Goal: Task Accomplishment & Management: Manage account settings

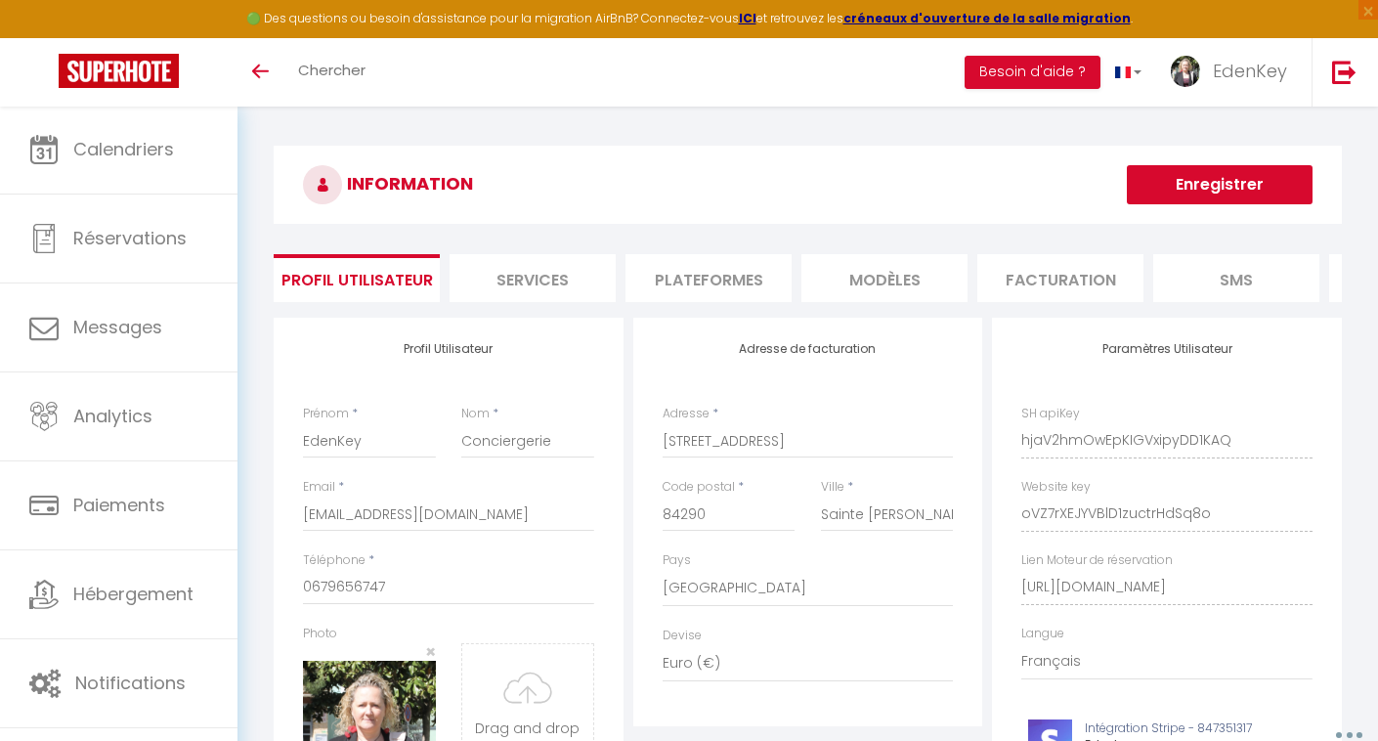
select select "28"
select select "fr"
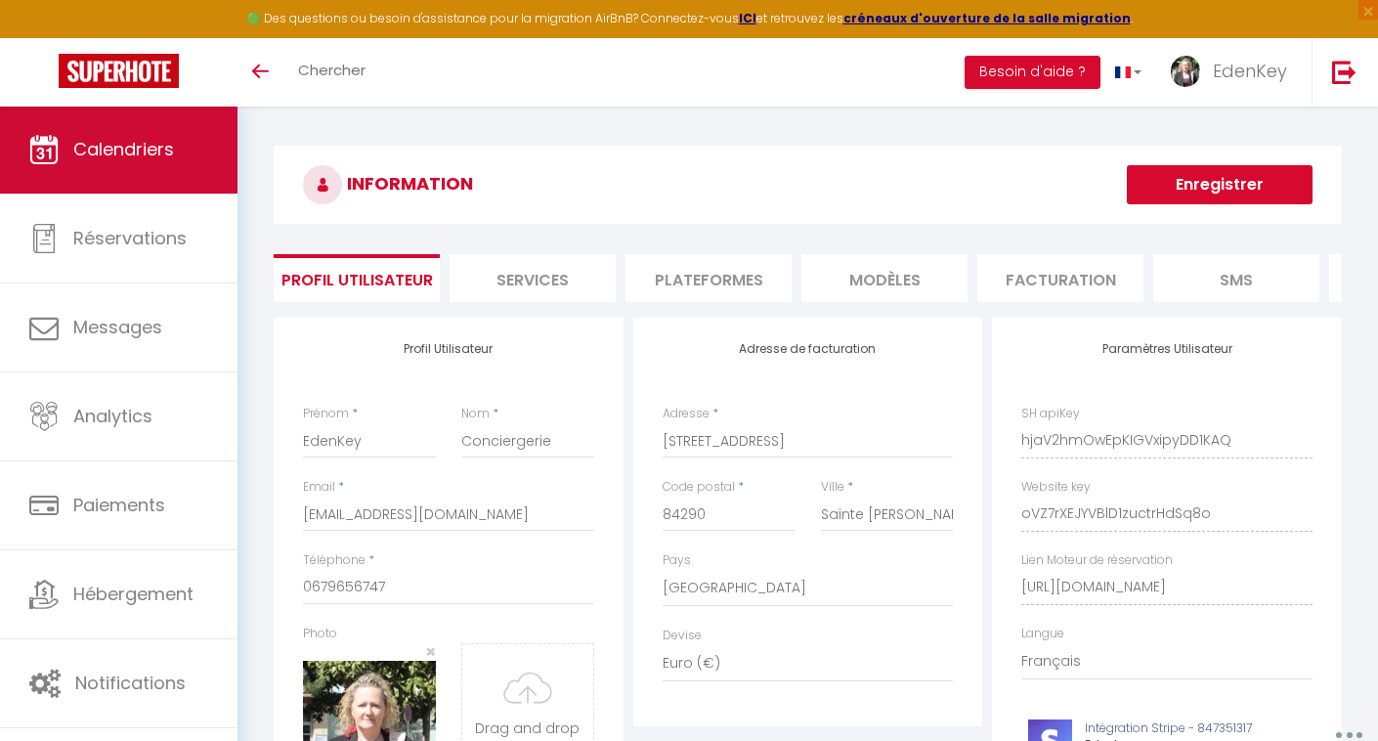
click at [164, 166] on link "Calendriers" at bounding box center [118, 150] width 237 height 88
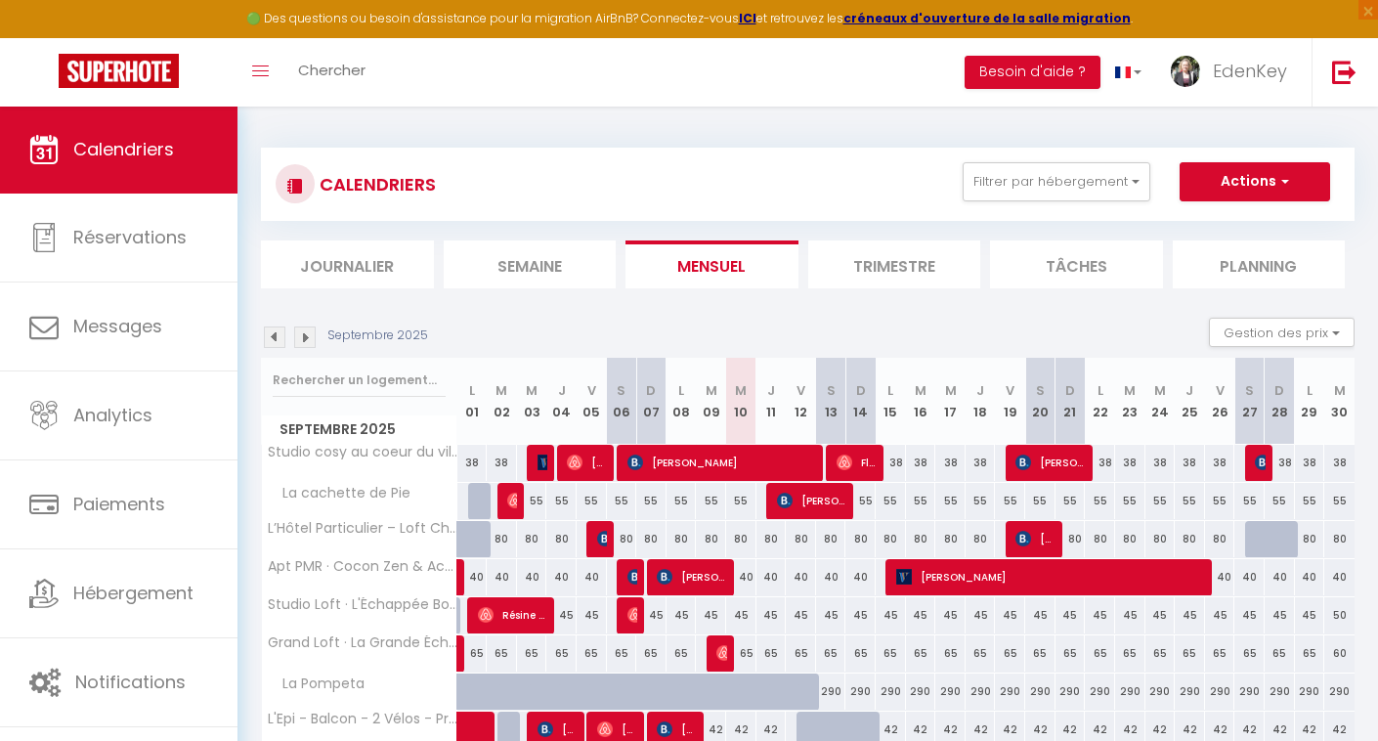
scroll to position [126, 0]
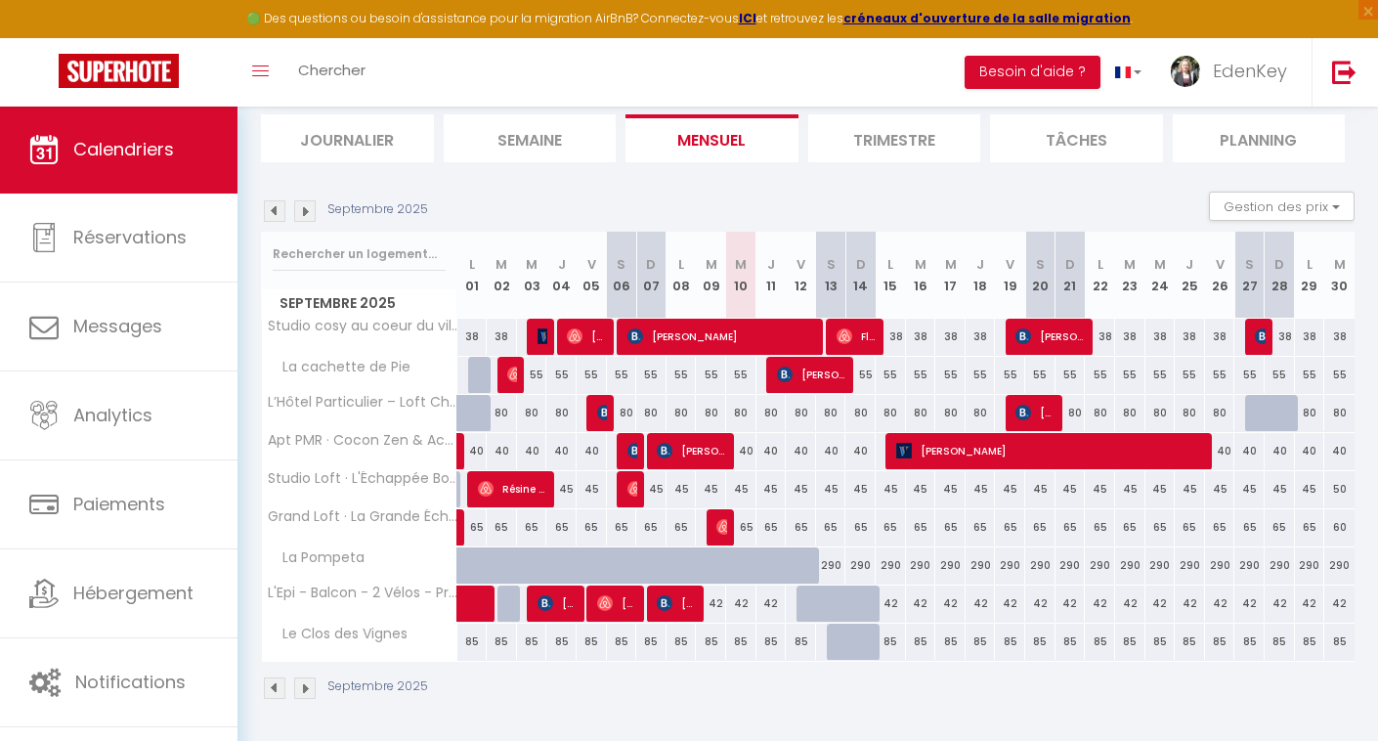
click at [303, 689] on img at bounding box center [304, 687] width 21 height 21
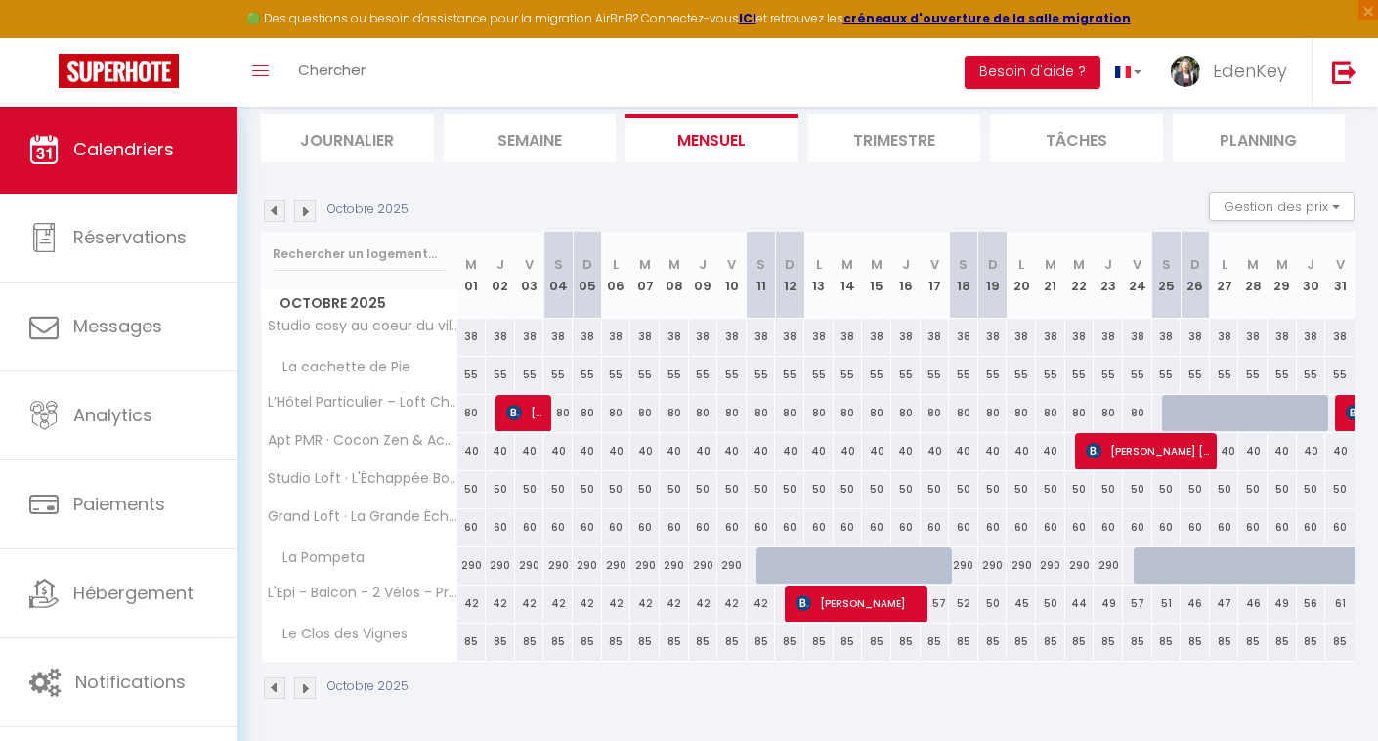
scroll to position [106, 0]
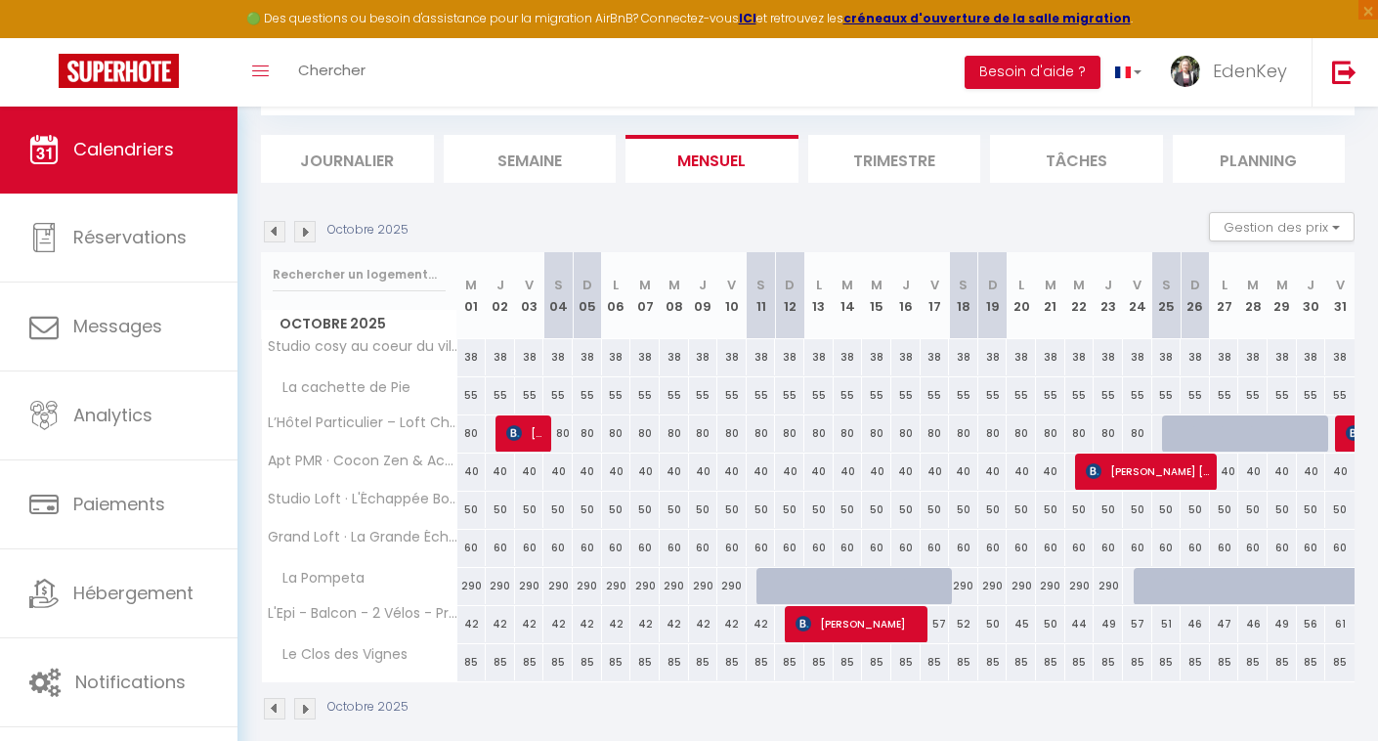
click at [304, 708] on img at bounding box center [304, 708] width 21 height 21
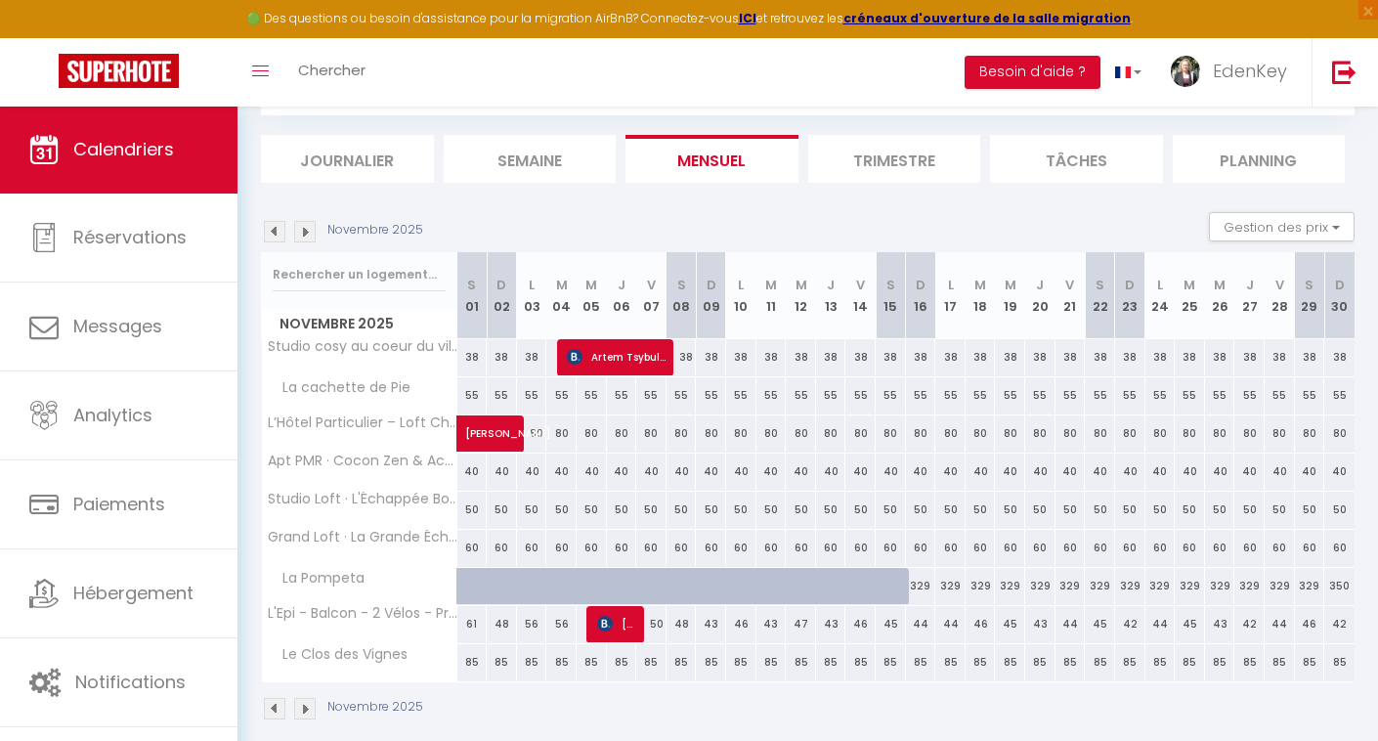
click at [271, 708] on img at bounding box center [274, 708] width 21 height 21
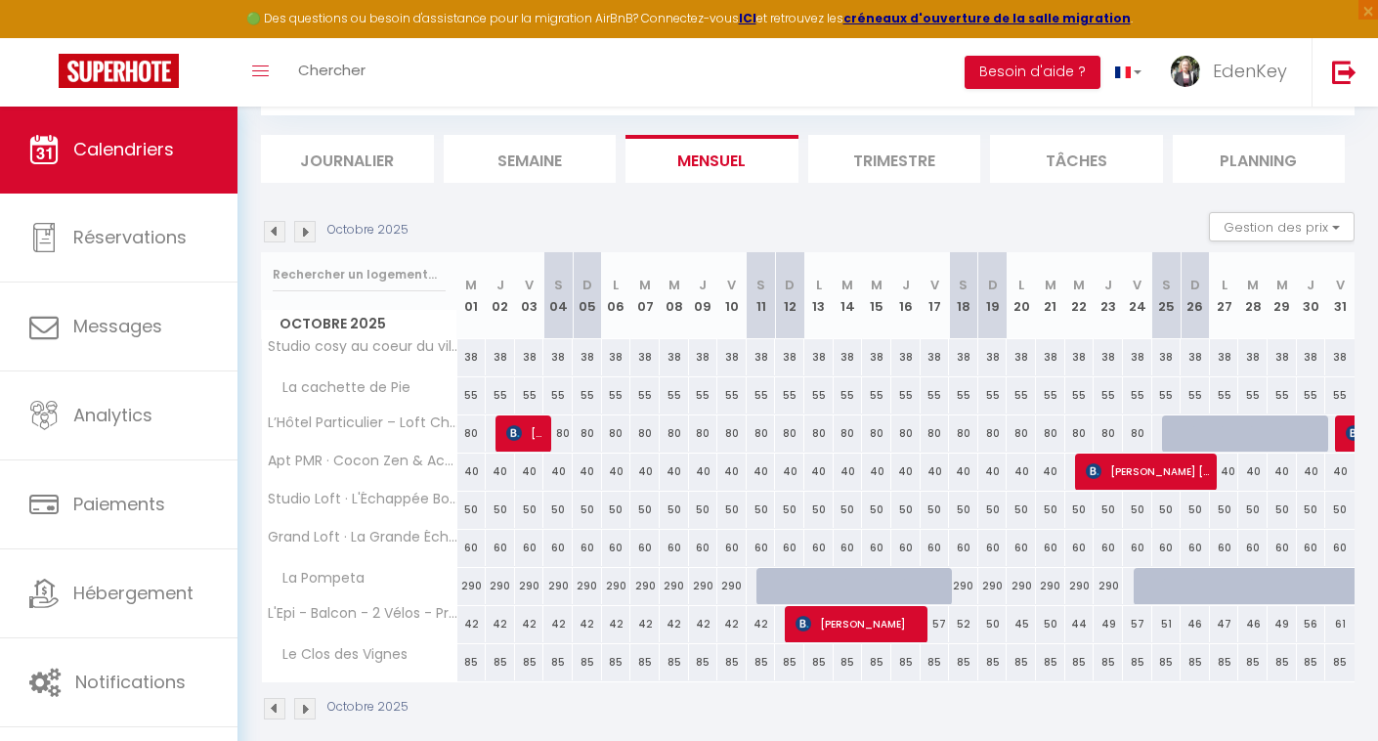
click at [271, 708] on img at bounding box center [274, 708] width 21 height 21
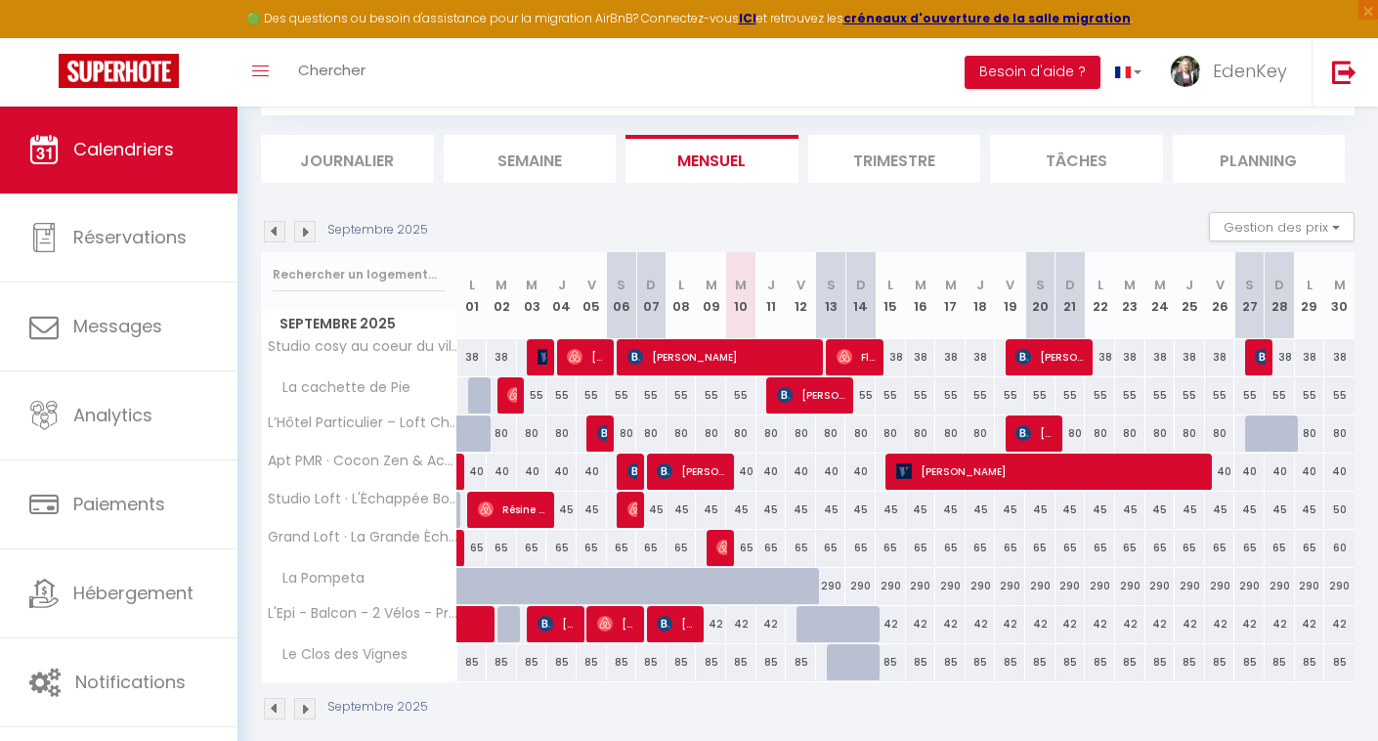
click at [720, 546] on img at bounding box center [724, 547] width 16 height 16
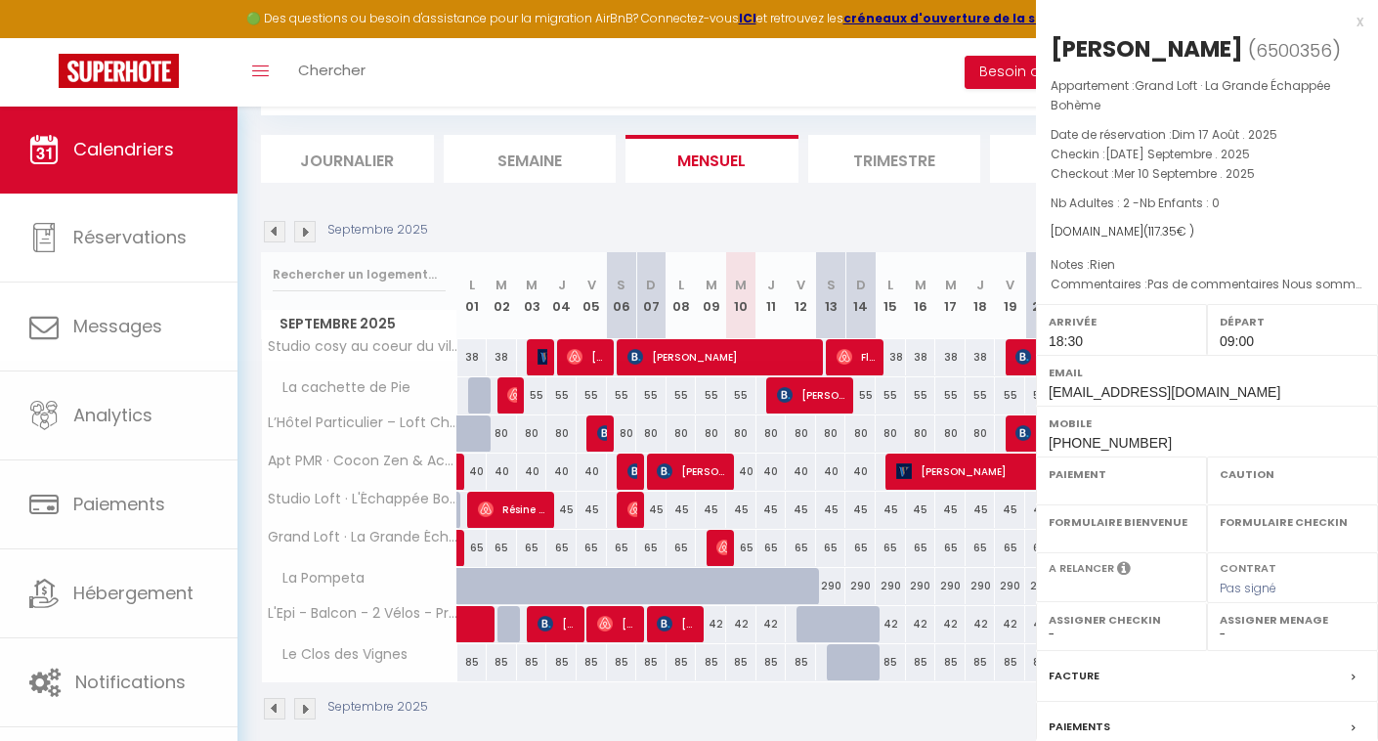
select select "OK"
select select "1"
select select "0"
select select "1"
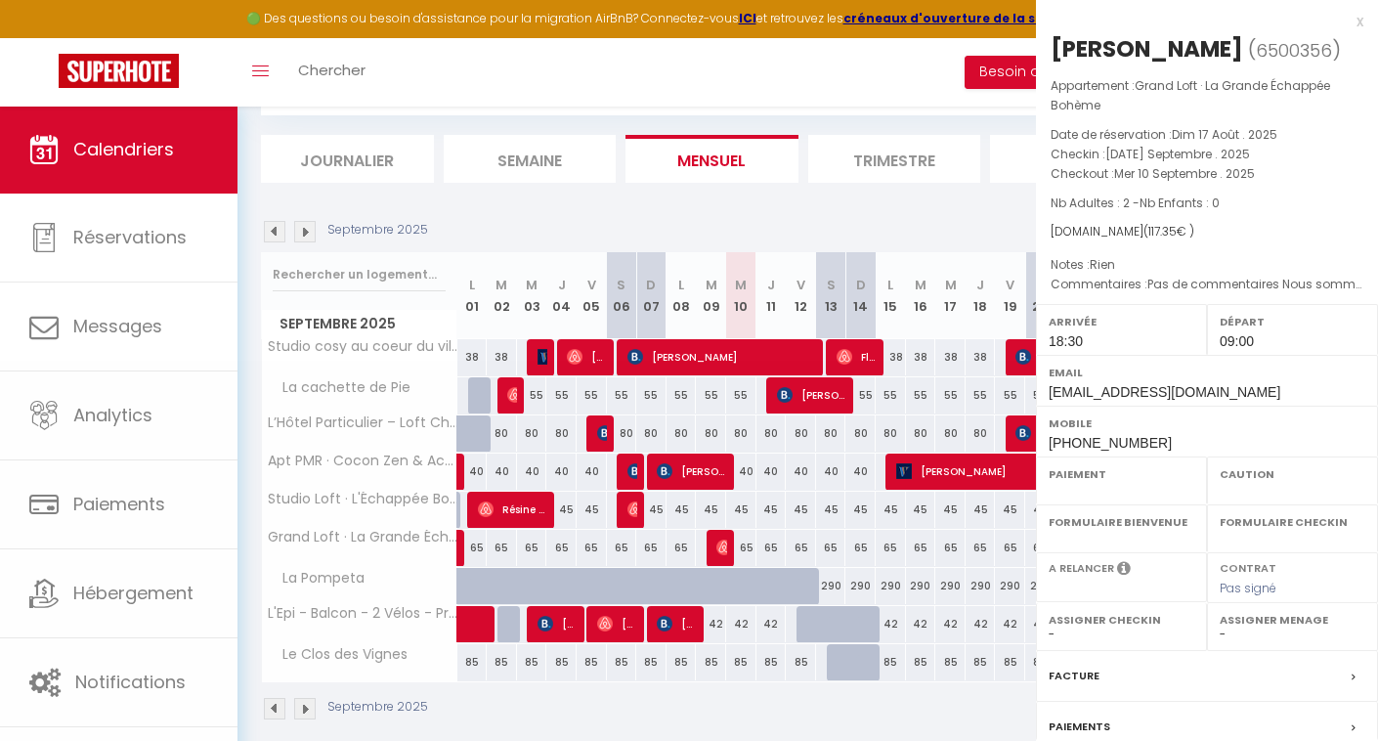
select select
select select "45909"
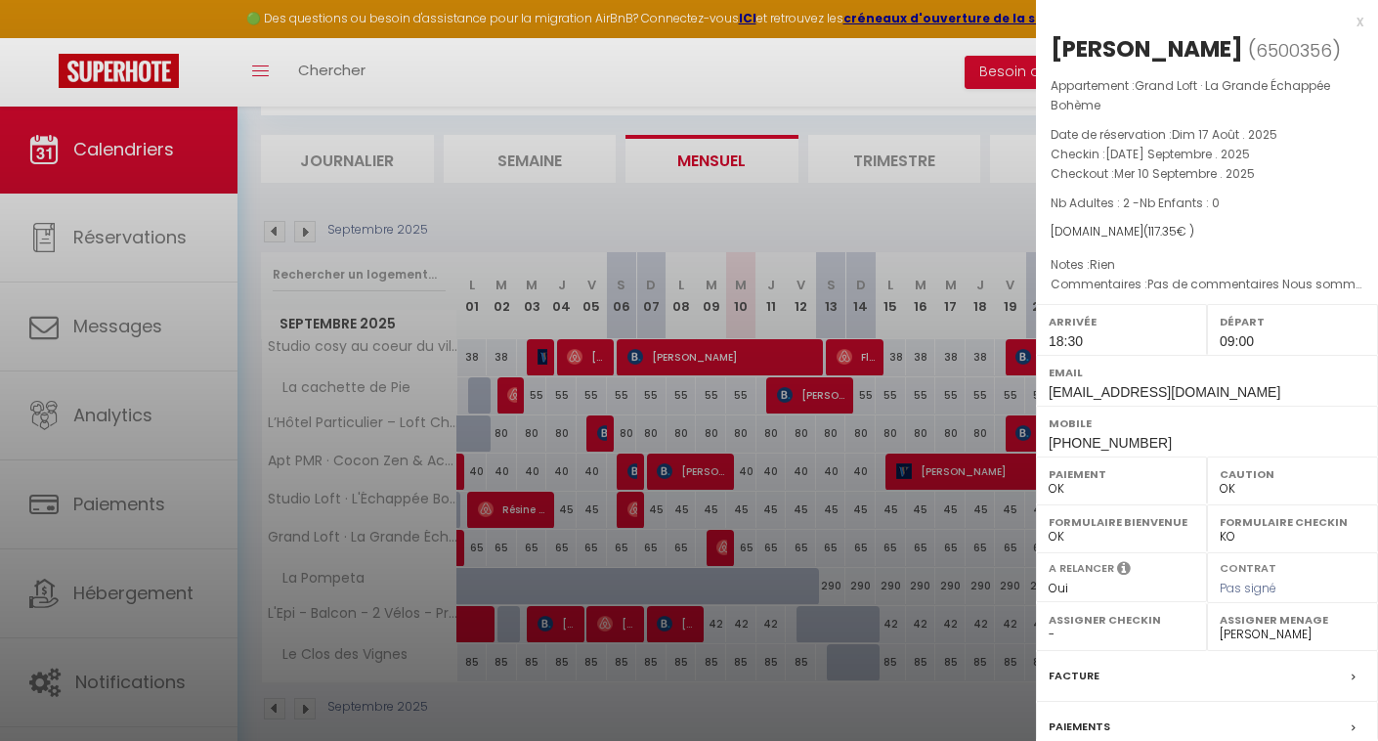
click at [720, 546] on div at bounding box center [689, 370] width 1378 height 741
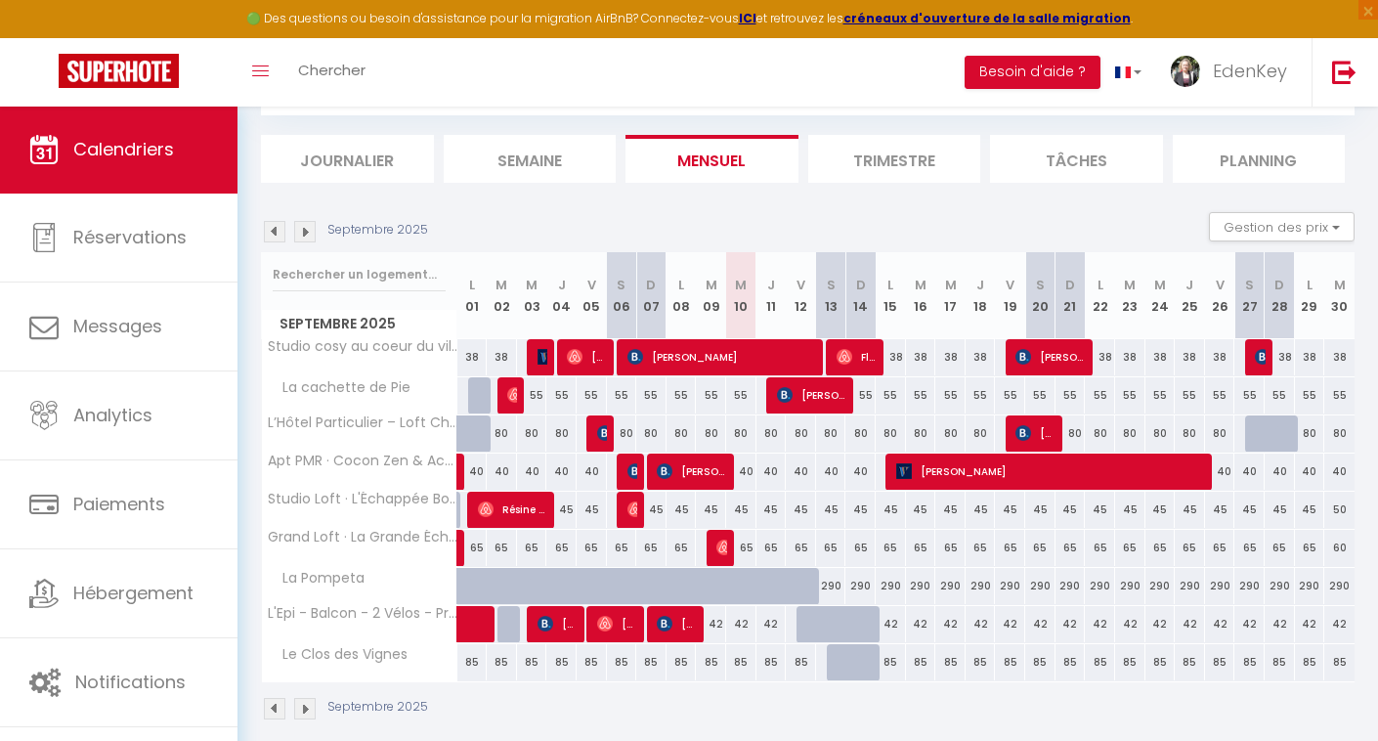
click at [726, 467] on span "[PERSON_NAME]" at bounding box center [692, 470] width 70 height 37
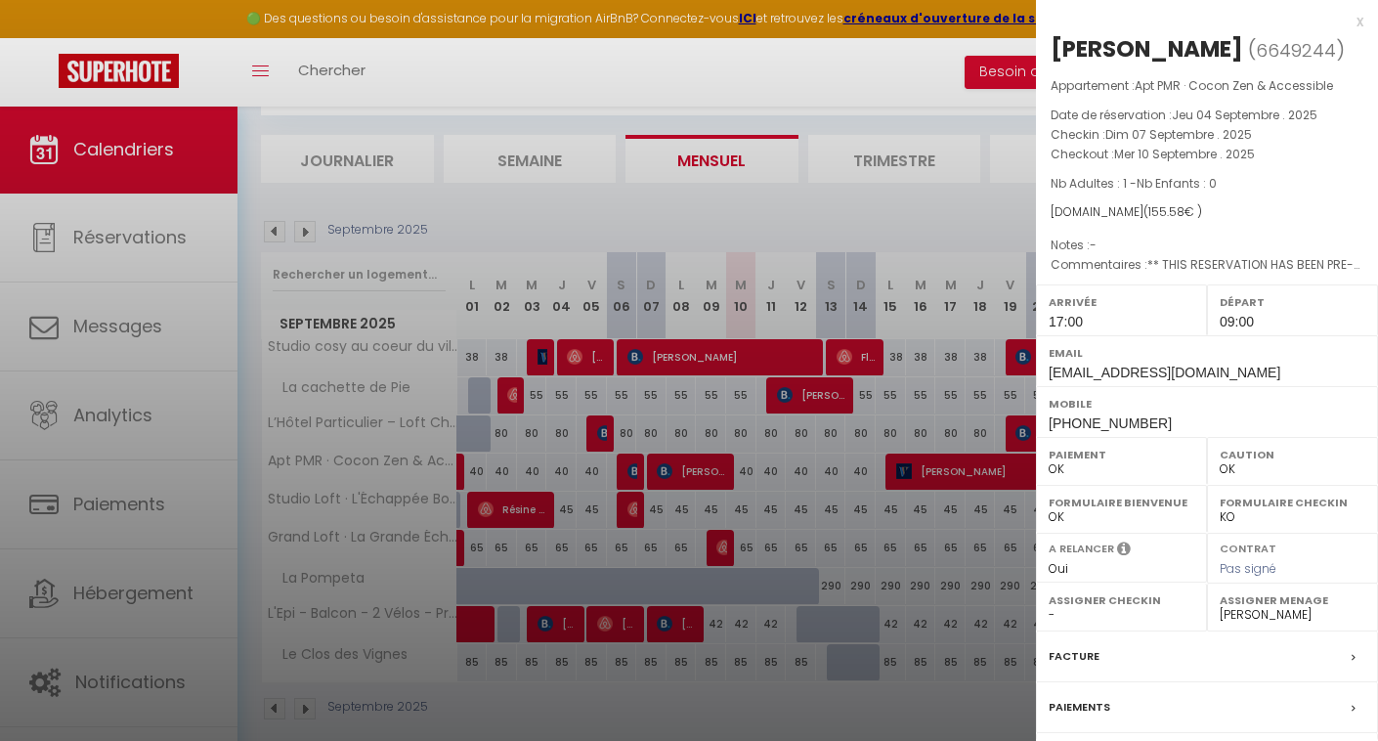
click at [726, 467] on div at bounding box center [689, 370] width 1378 height 741
